Goal: Information Seeking & Learning: Learn about a topic

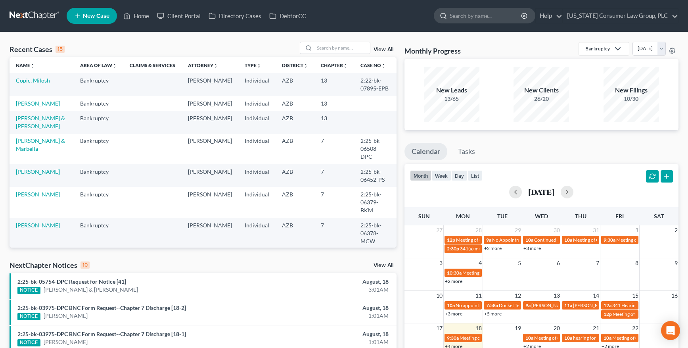
click at [481, 17] on input "search" at bounding box center [486, 15] width 73 height 15
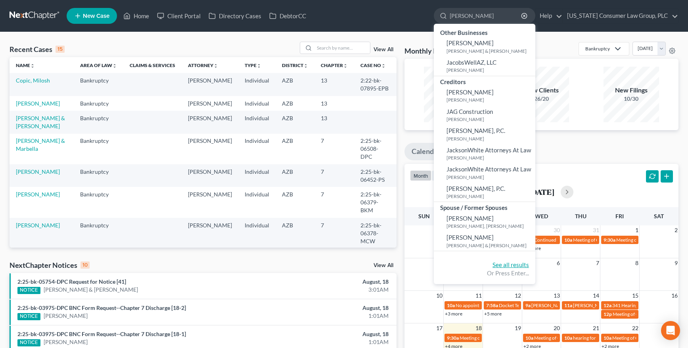
type input "[PERSON_NAME]"
drag, startPoint x: 515, startPoint y: 267, endPoint x: 487, endPoint y: 265, distance: 28.2
click at [515, 267] on link "See all results" at bounding box center [511, 264] width 37 height 7
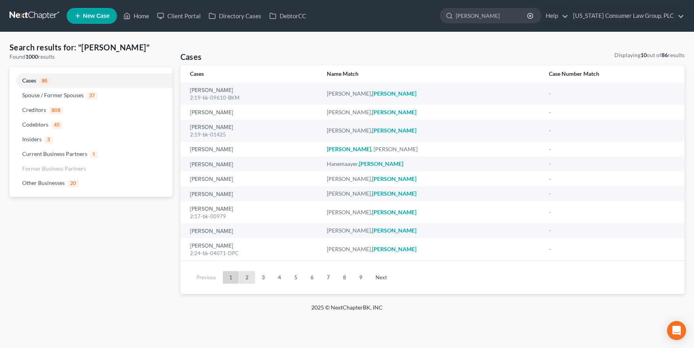
click at [245, 275] on link "2" at bounding box center [247, 277] width 16 height 13
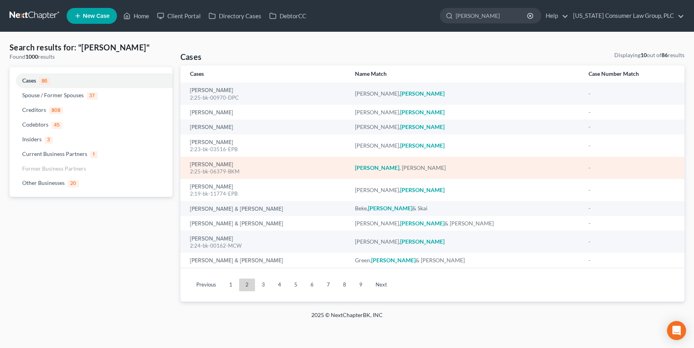
click at [197, 169] on div "2:25-bk-06379-BKM" at bounding box center [266, 172] width 152 height 8
click at [201, 165] on link "[PERSON_NAME]" at bounding box center [211, 165] width 43 height 6
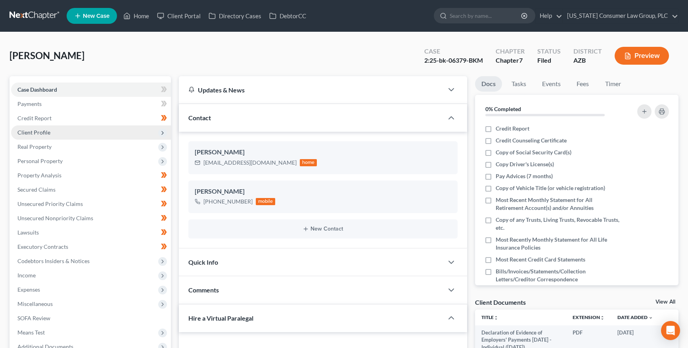
click at [31, 131] on span "Client Profile" at bounding box center [33, 132] width 33 height 7
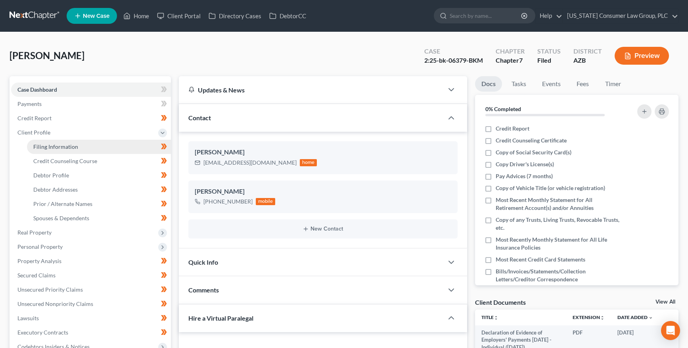
click at [35, 143] on span "Filing Information" at bounding box center [55, 146] width 45 height 7
select select "1"
select select "0"
select select "3"
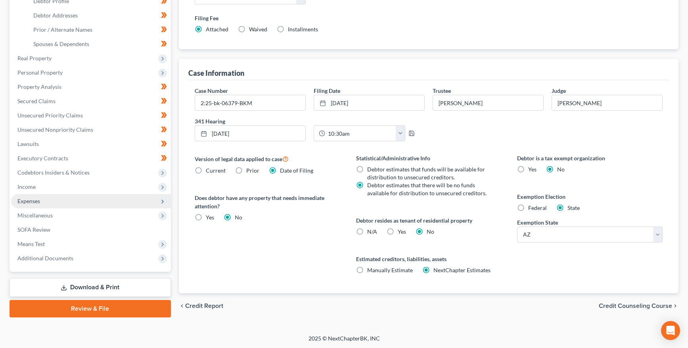
scroll to position [175, 0]
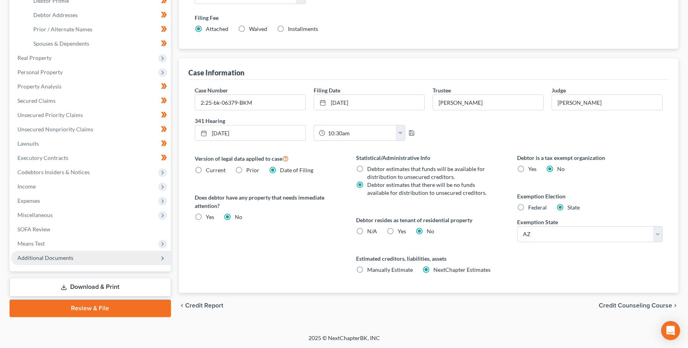
click at [38, 253] on span "Additional Documents" at bounding box center [91, 258] width 160 height 14
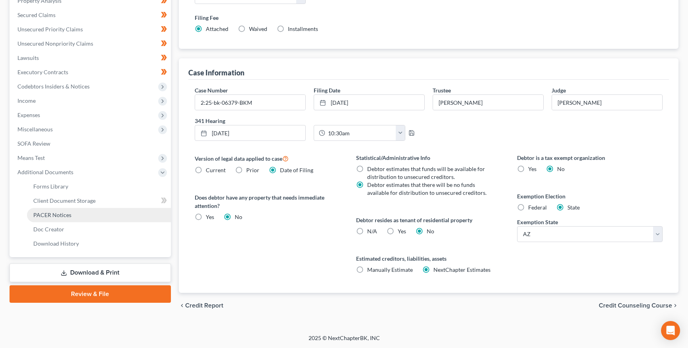
click at [65, 217] on span "PACER Notices" at bounding box center [52, 214] width 38 height 7
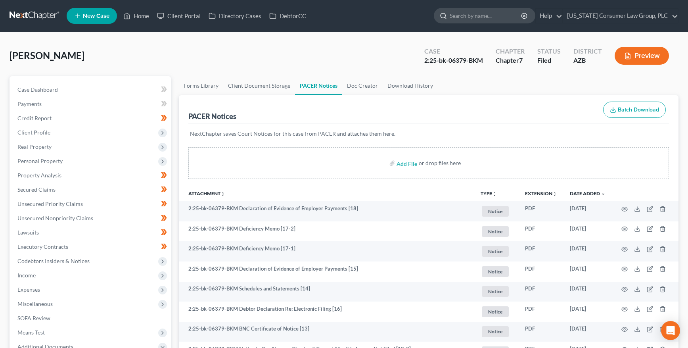
click at [484, 14] on input "search" at bounding box center [486, 15] width 73 height 15
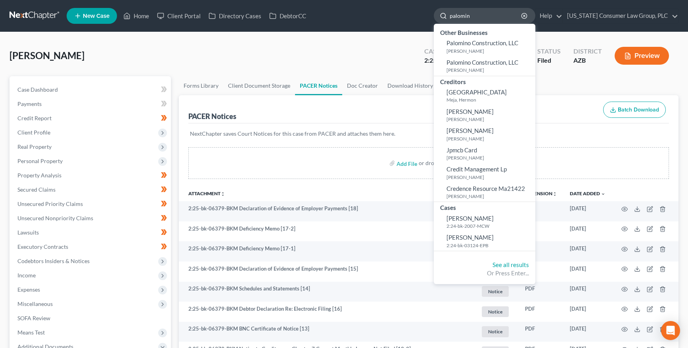
type input "palomino"
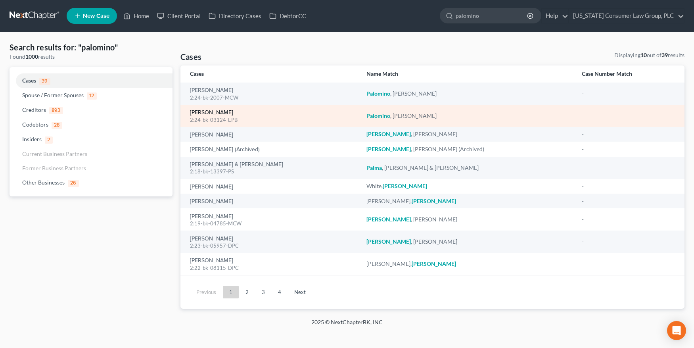
click at [202, 111] on link "[PERSON_NAME]" at bounding box center [211, 113] width 43 height 6
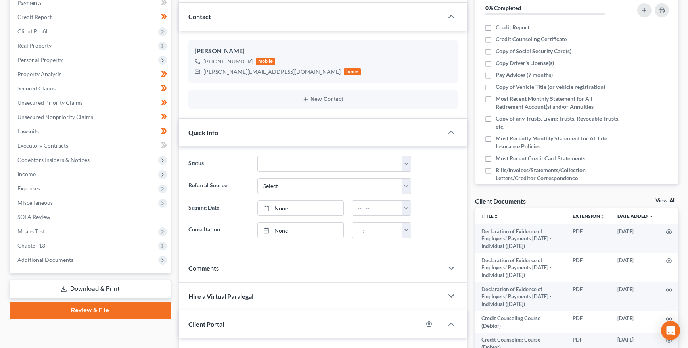
scroll to position [250, 0]
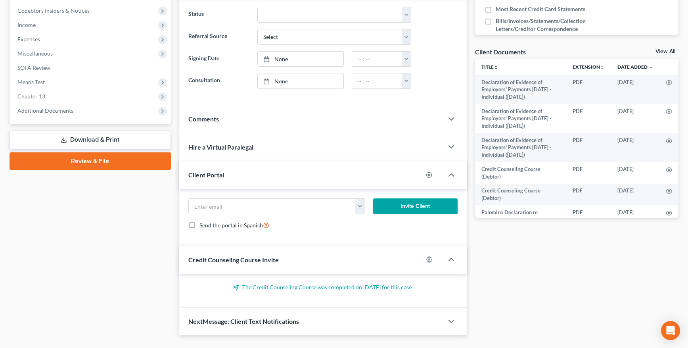
drag, startPoint x: 43, startPoint y: 111, endPoint x: 44, endPoint y: 146, distance: 34.9
click at [44, 111] on span "Additional Documents" at bounding box center [45, 110] width 56 height 7
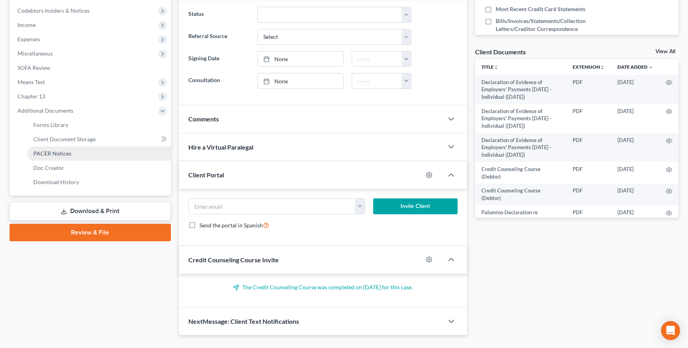
click at [46, 154] on span "PACER Notices" at bounding box center [52, 153] width 38 height 7
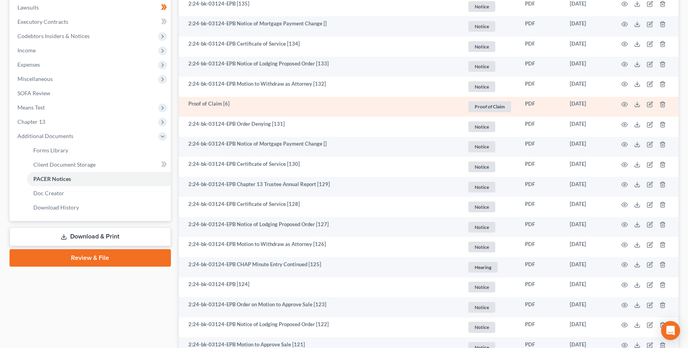
scroll to position [234, 0]
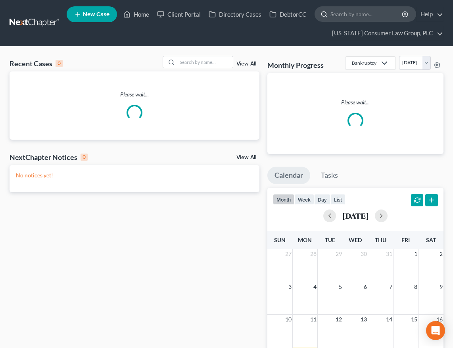
click at [351, 13] on input "search" at bounding box center [367, 14] width 73 height 15
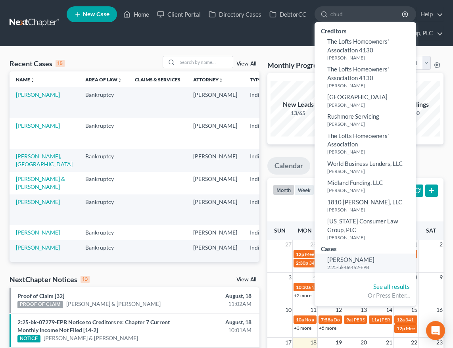
type input "chud"
drag, startPoint x: 346, startPoint y: 263, endPoint x: 321, endPoint y: 255, distance: 26.0
click at [346, 263] on link "Chudkosky, Michael 2:25-bk-06462-EPB" at bounding box center [366, 263] width 102 height 19
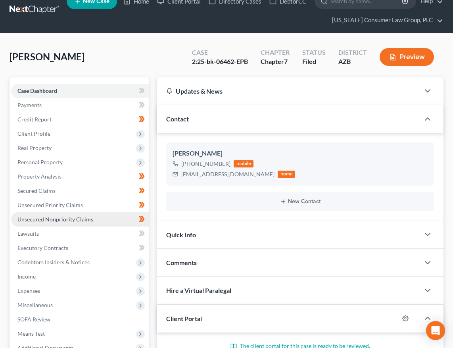
click at [52, 219] on span "Unsecured Nonpriority Claims" at bounding box center [55, 219] width 76 height 7
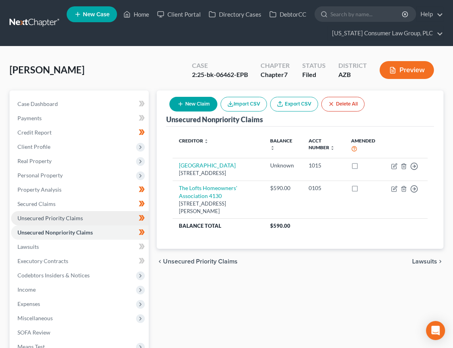
click at [49, 215] on span "Unsecured Priority Claims" at bounding box center [49, 218] width 65 height 7
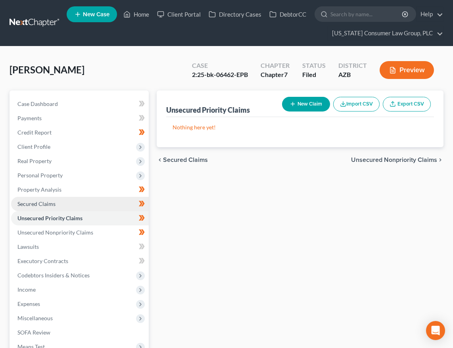
click at [46, 204] on span "Secured Claims" at bounding box center [36, 203] width 38 height 7
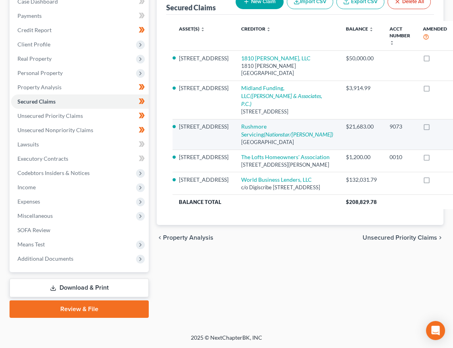
scroll to position [106, 0]
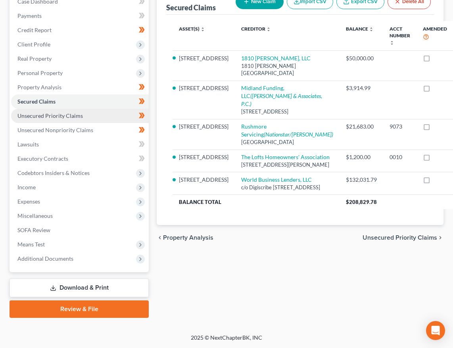
click at [65, 112] on span "Unsecured Priority Claims" at bounding box center [49, 115] width 65 height 7
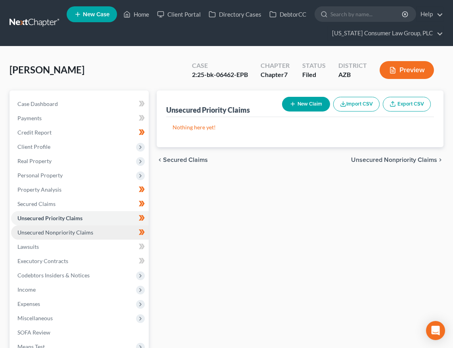
click at [57, 233] on span "Unsecured Nonpriority Claims" at bounding box center [55, 232] width 76 height 7
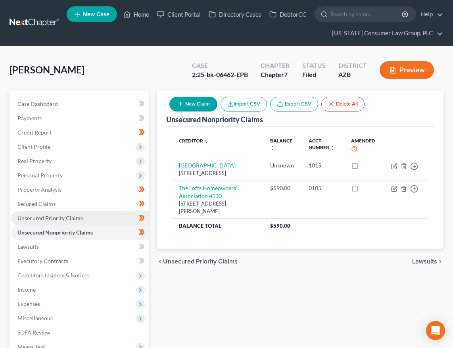
click at [37, 218] on span "Unsecured Priority Claims" at bounding box center [49, 218] width 65 height 7
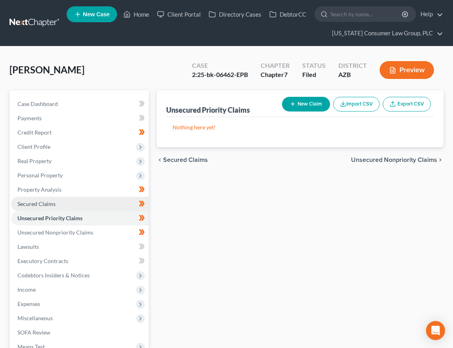
click at [42, 204] on span "Secured Claims" at bounding box center [36, 203] width 38 height 7
